Goal: Information Seeking & Learning: Learn about a topic

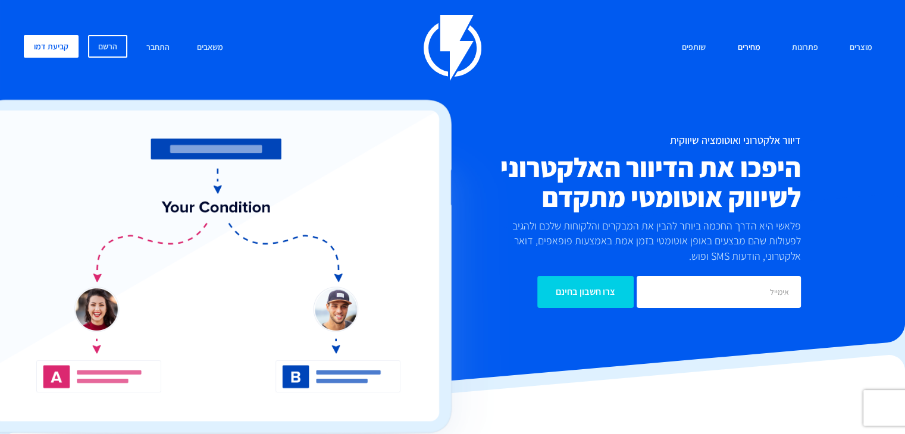
click at [752, 46] on link "מחירים" at bounding box center [748, 48] width 40 height 26
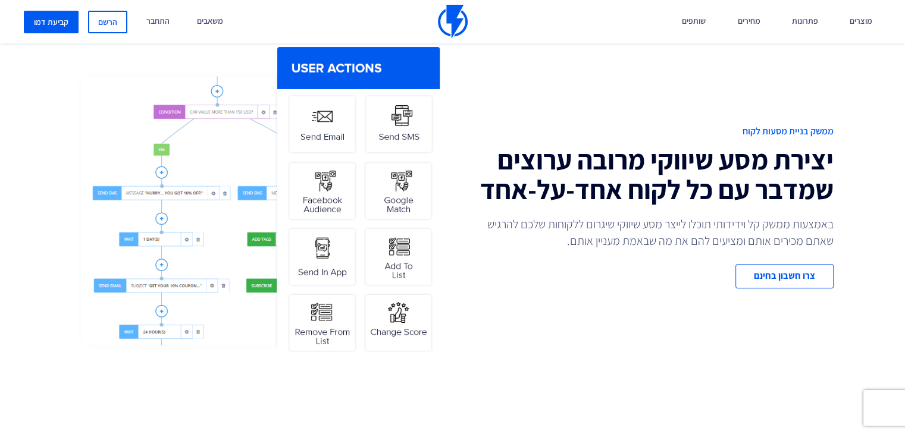
scroll to position [449, 0]
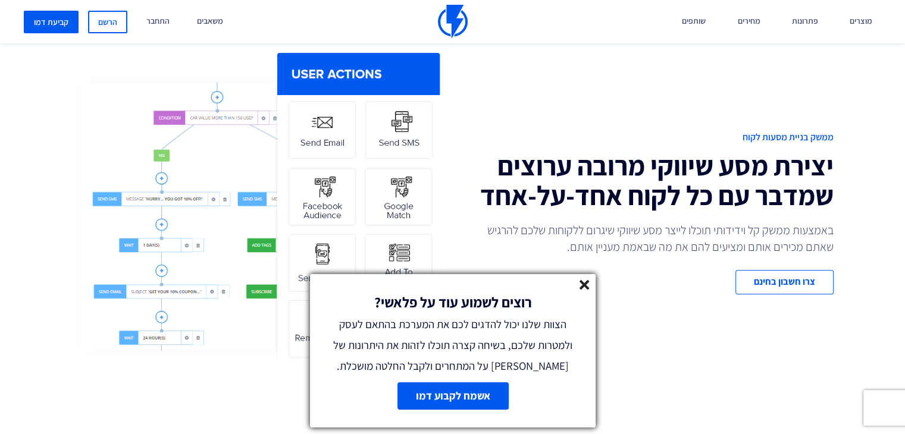
click at [395, 134] on img at bounding box center [257, 212] width 372 height 327
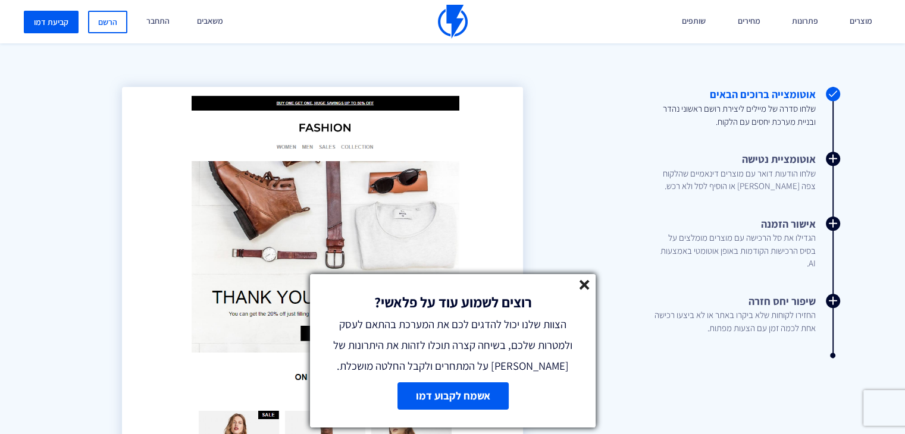
scroll to position [1354, 0]
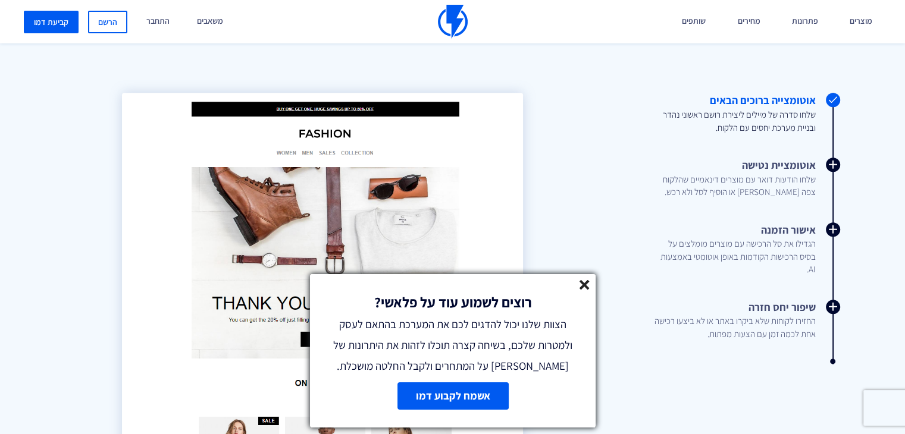
click at [585, 286] on line at bounding box center [584, 285] width 8 height 8
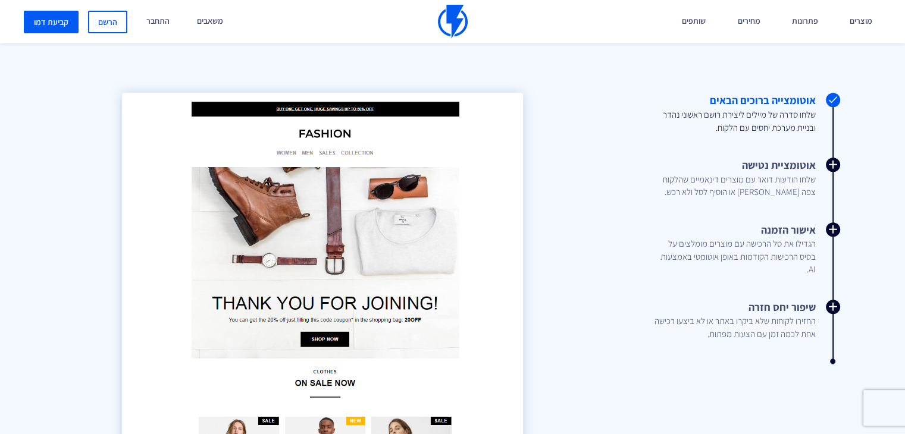
click at [848, 82] on div "מרקטינג אוטומיישן הגדילו את המכירות שלכם בצורה אוטומטית וחסכו בזמן צרו תהליכים …" at bounding box center [452, 237] width 905 height 773
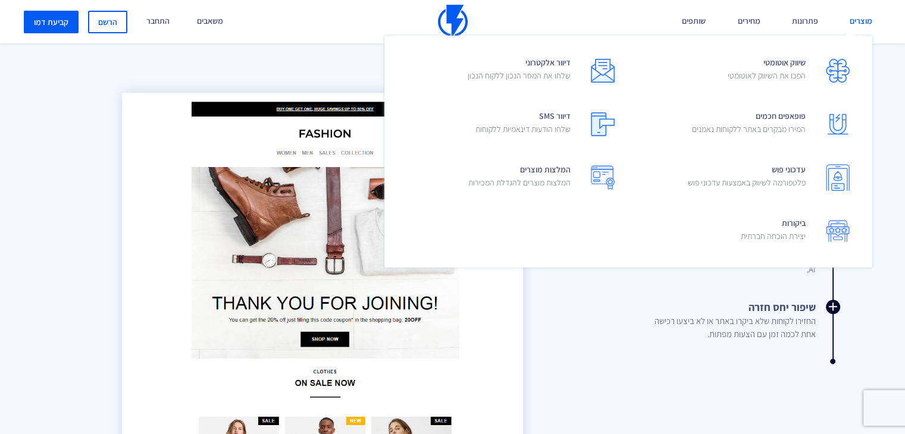
click at [856, 26] on link "מוצרים" at bounding box center [861, 21] width 40 height 43
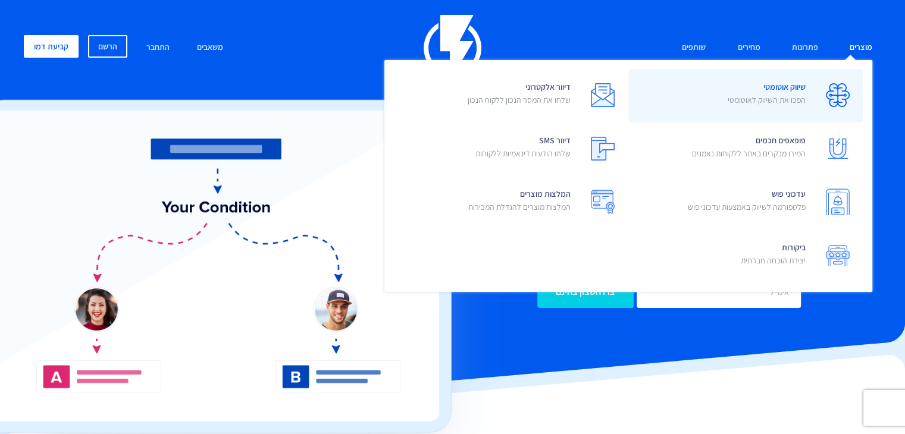
click at [788, 84] on span "שיווק אוטומטי הפכו את השיווק לאוטומטי" at bounding box center [767, 95] width 78 height 34
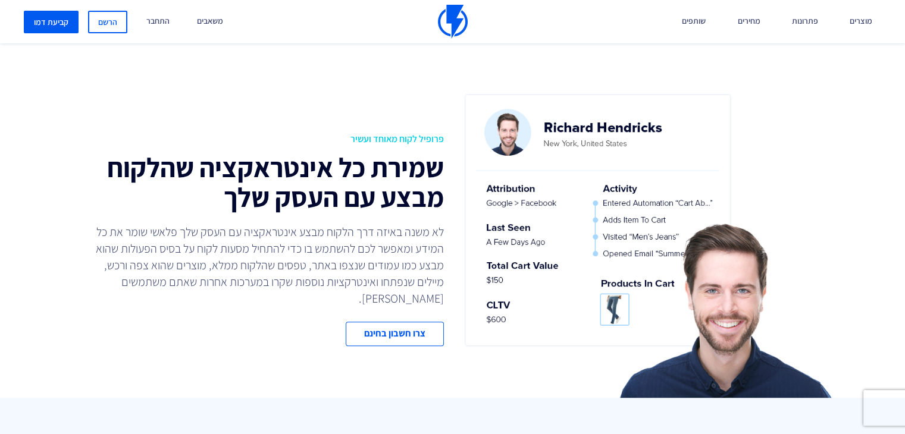
scroll to position [818, 0]
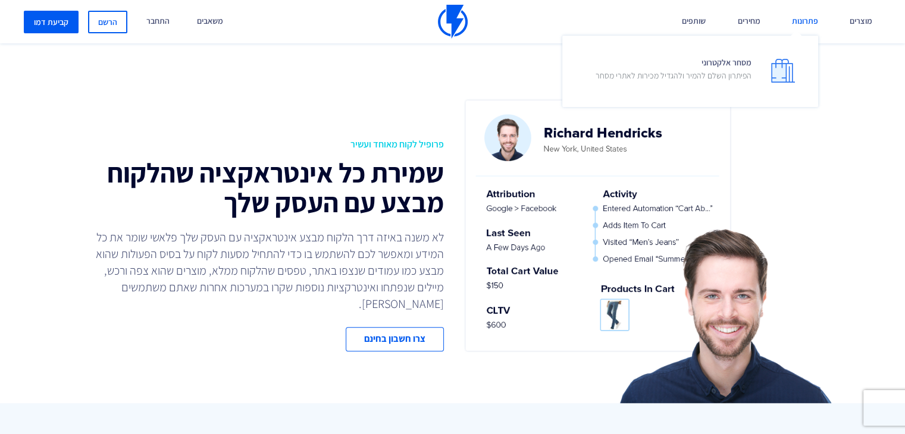
click at [808, 20] on link "פתרונות" at bounding box center [805, 21] width 44 height 43
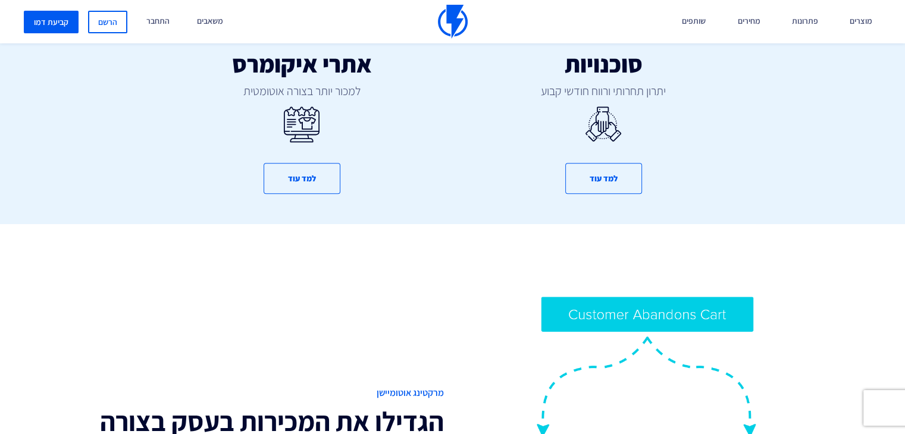
scroll to position [738, 0]
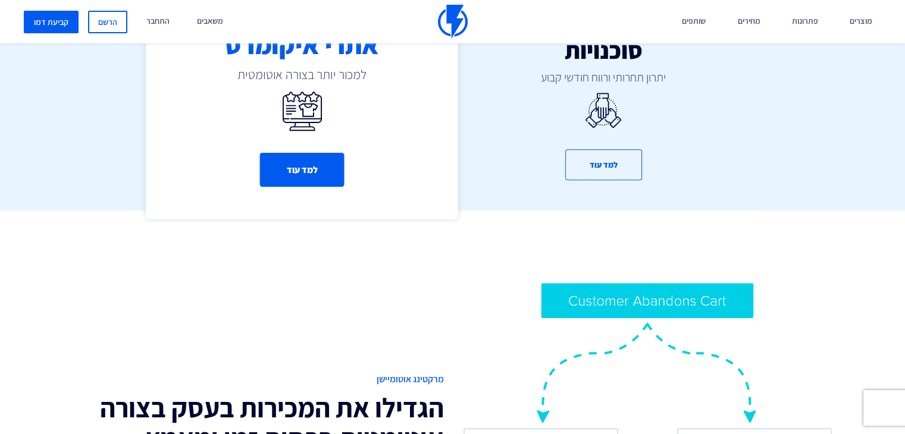
click at [322, 167] on button "למד עוד" at bounding box center [301, 170] width 84 height 34
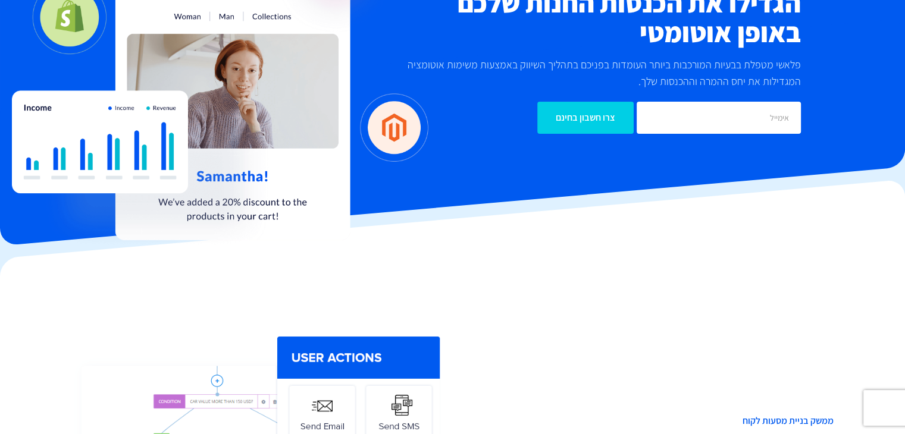
scroll to position [177, 0]
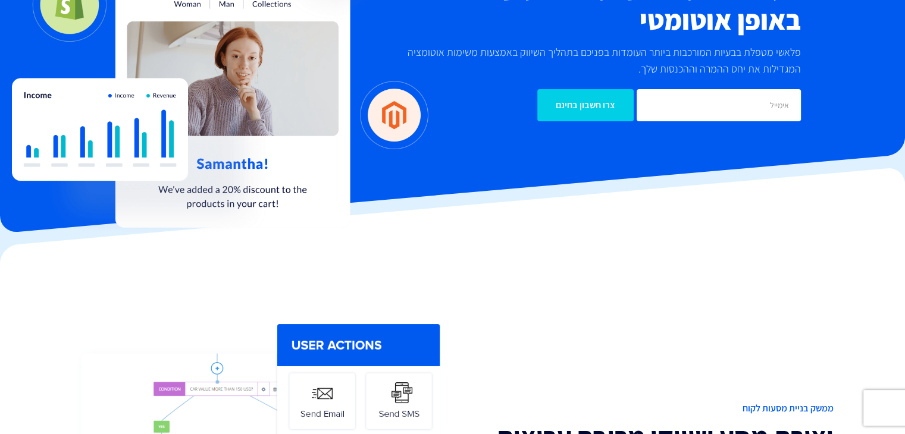
click at [399, 128] on img at bounding box center [220, 69] width 416 height 346
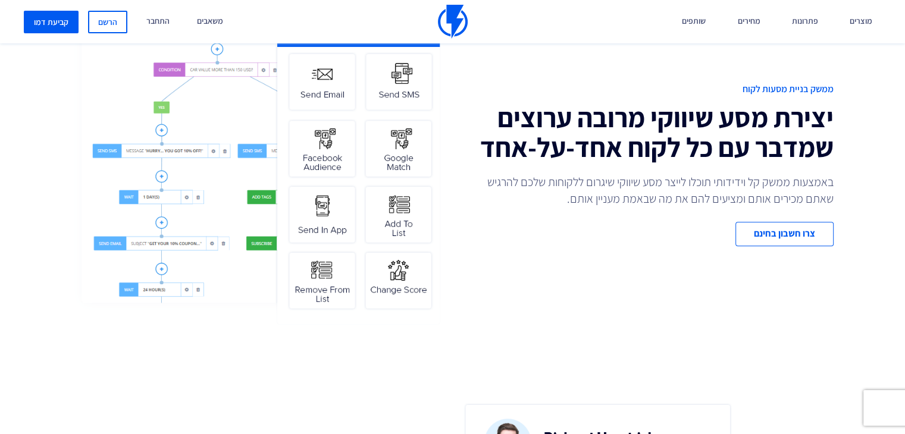
scroll to position [503, 0]
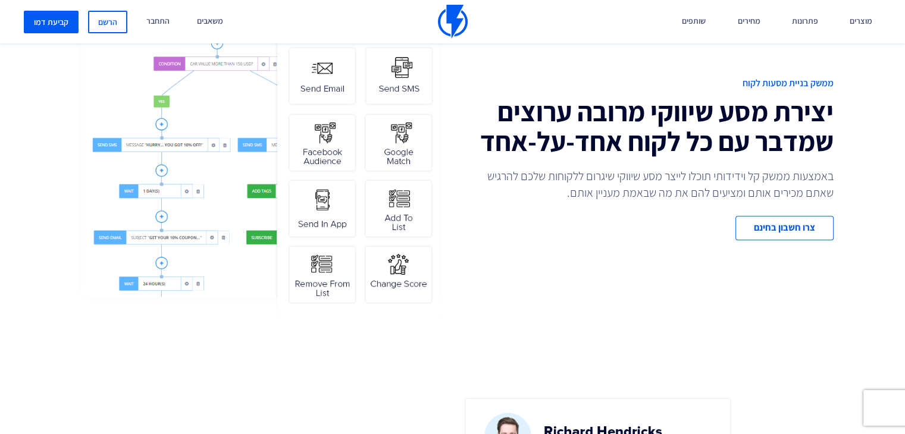
click at [397, 159] on img at bounding box center [257, 158] width 372 height 327
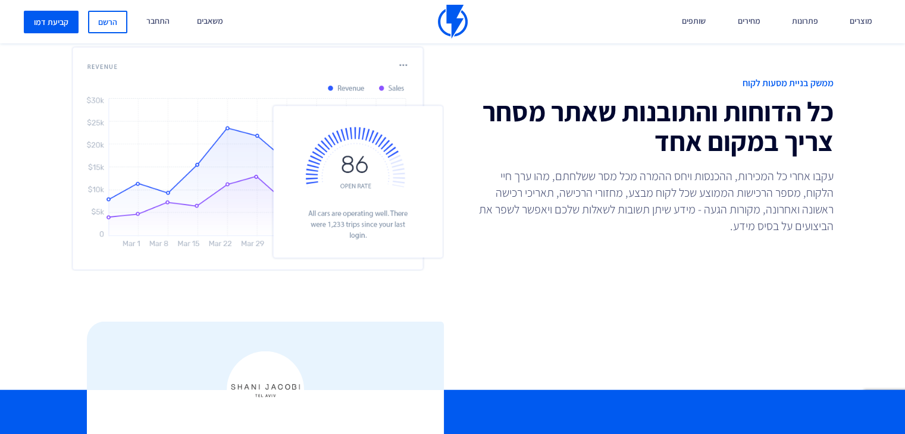
scroll to position [2794, 0]
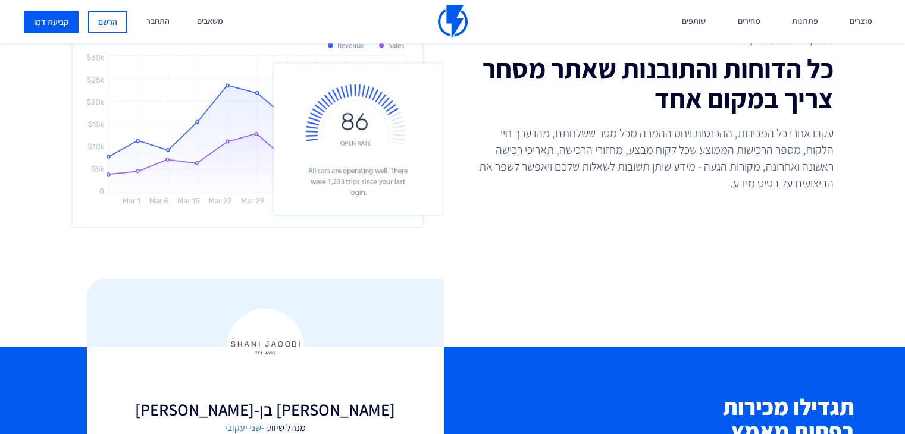
click at [847, 292] on div "ממשק בניית מסעות לקוח כל הדוחות והתובנות שאתר מסחר צריך במקום אחד עקבו אחרי כל …" at bounding box center [452, 116] width 923 height 368
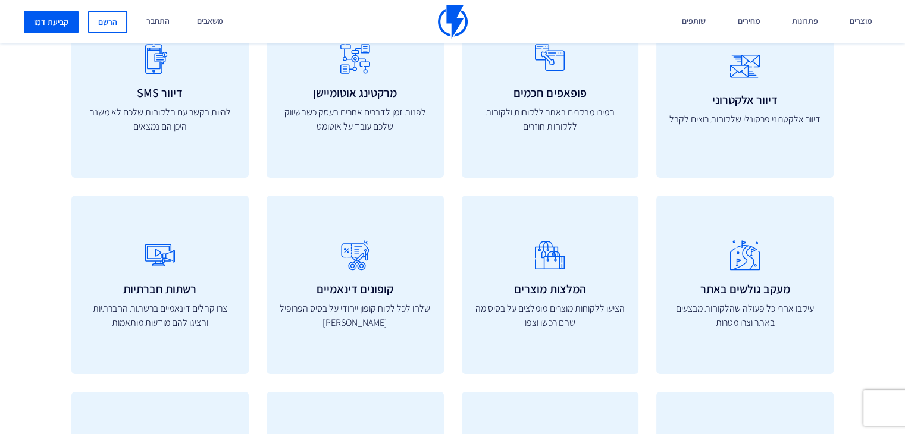
scroll to position [3972, 0]
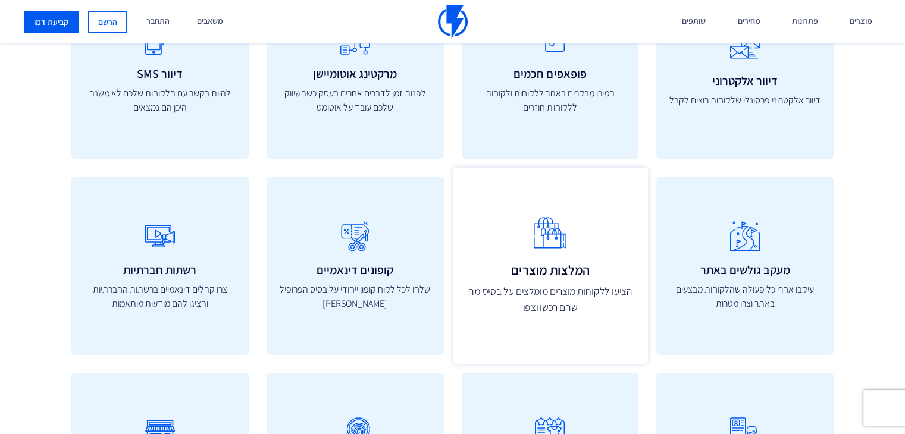
click at [616, 293] on p "הציעו ללקוחות מוצרים מומלצים על בסיס מה שהם רכשו וצפו" at bounding box center [550, 300] width 169 height 32
click at [616, 295] on p "הציעו ללקוחות מוצרים מומלצים על בסיס מה שהם רכשו וצפו" at bounding box center [550, 300] width 169 height 32
copy div "הציעו ללקוחות מוצרים מומלצים על בסיס מה שהם רכשו וצפו"
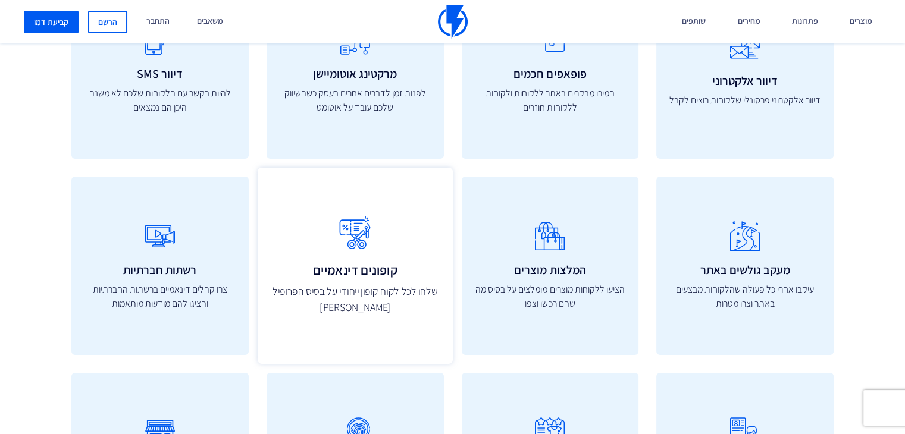
click at [412, 298] on p "שלחו לכל לקוח קופון ייחודי על בסיס הפרופיל שלו" at bounding box center [355, 300] width 169 height 32
copy div "שלחו לכל לקוח קופון ייחודי על בסיס הפרופיל שלו"
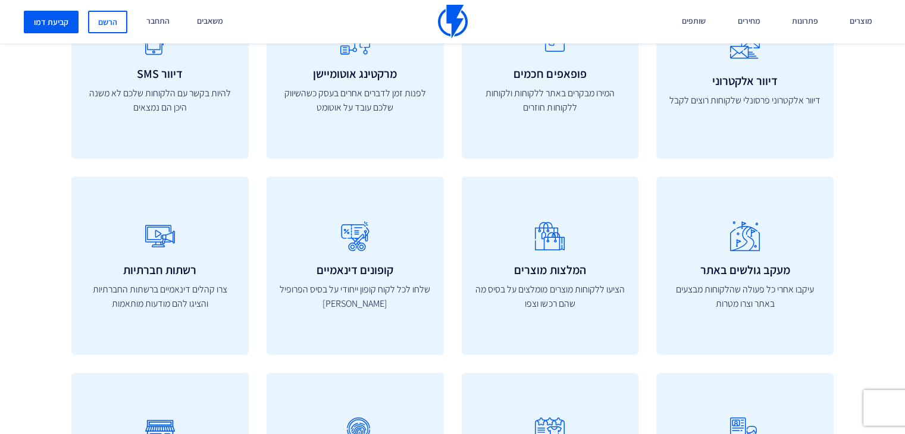
click at [860, 291] on div "כלים שיעזרו להגדיל את העסק יש לנו את הכלים להגדיל את המכירות בעסק שלכם הפלטפורמ…" at bounding box center [452, 317] width 923 height 1040
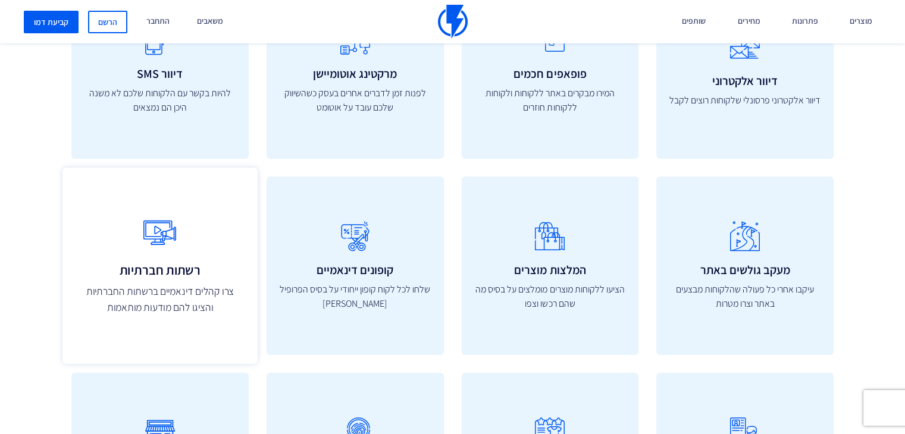
click at [208, 298] on p "צרו קהלים דינאמיים ברשתות החברתיות והציגו להם מודעות מותאמות" at bounding box center [160, 300] width 169 height 32
copy div "צרו קהלים דינאמיים ברשתות החברתיות והציגו להם מודעות מותאמות"
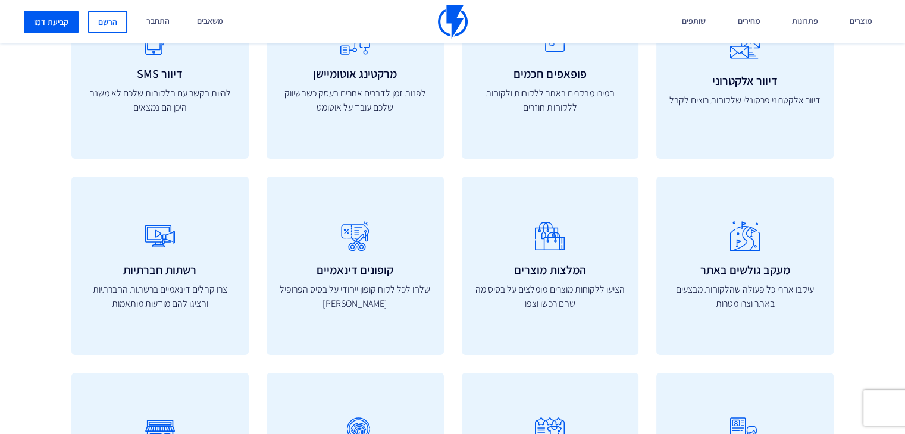
click at [873, 324] on div "כלים שיעזרו להגדיל את העסק יש לנו את הכלים להגדיל את המכירות בעסק שלכם הפלטפורמ…" at bounding box center [452, 317] width 923 height 1040
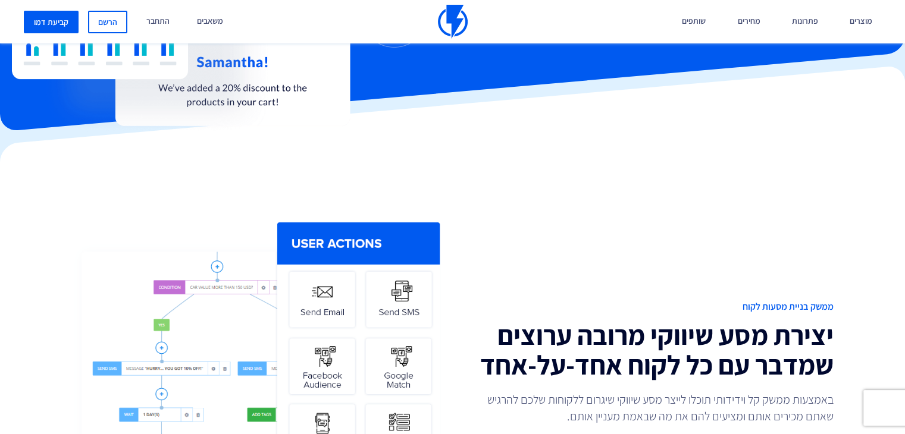
scroll to position [267, 0]
